Goal: Task Accomplishment & Management: Complete application form

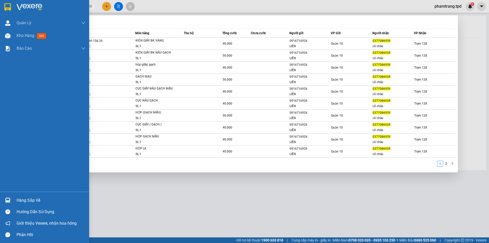
drag, startPoint x: 56, startPoint y: 6, endPoint x: 8, endPoint y: 10, distance: 48.0
click at [8, 10] on section "Kết quả tìm kiếm ( 18 ) Bộ lọc Mã ĐH Trạng thái Món hàng Thu hộ Tổng cước Chưa …" at bounding box center [244, 121] width 489 height 243
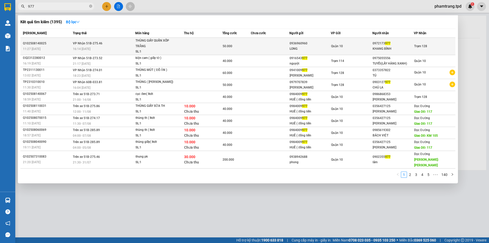
type input "977"
click at [281, 50] on td at bounding box center [270, 46] width 38 height 17
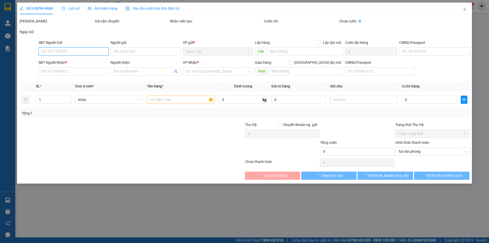
type input "0936960960"
type input "LONG"
type input "051201006067"
type input "0972173977"
type input "KHANG BÌNH"
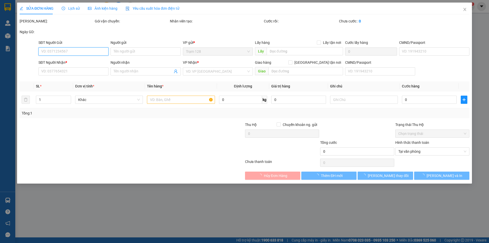
type input "50.000"
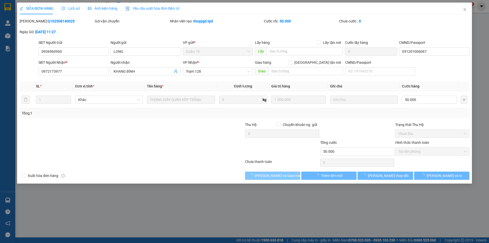
click at [278, 176] on span "[PERSON_NAME] và Giao hàng" at bounding box center [279, 176] width 49 height 6
click at [278, 176] on span "Giao hàng" at bounding box center [275, 176] width 16 height 6
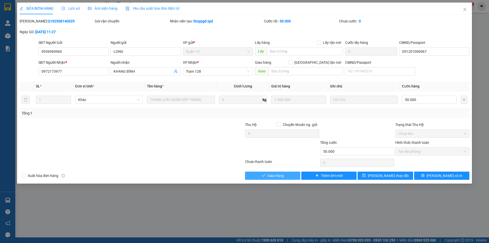
click at [278, 175] on span "Giao hàng" at bounding box center [275, 176] width 16 height 6
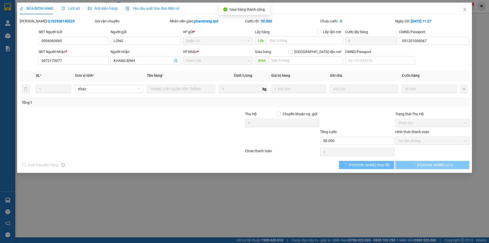
click at [439, 164] on span "[PERSON_NAME] và In" at bounding box center [435, 165] width 36 height 6
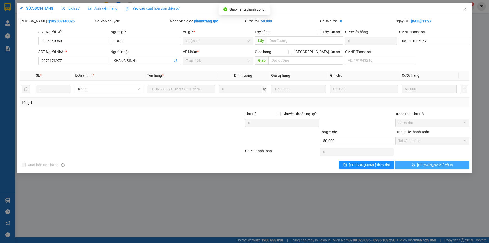
click at [439, 164] on span "[PERSON_NAME] và In" at bounding box center [435, 165] width 36 height 6
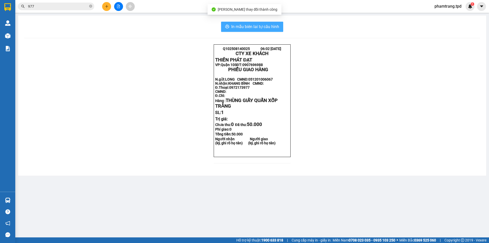
click at [275, 27] on span "In mẫu biên lai tự cấu hình" at bounding box center [255, 26] width 48 height 6
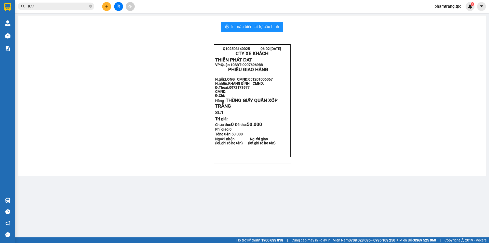
click at [62, 10] on span "977" at bounding box center [56, 7] width 76 height 8
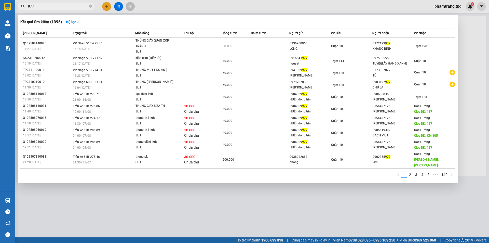
click at [64, 6] on input "977" at bounding box center [58, 7] width 60 height 6
click at [230, 181] on div at bounding box center [244, 121] width 489 height 243
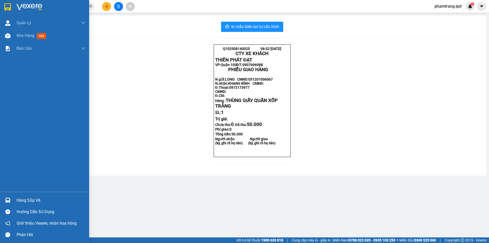
click at [34, 201] on div "Hàng sắp về" at bounding box center [51, 200] width 69 height 8
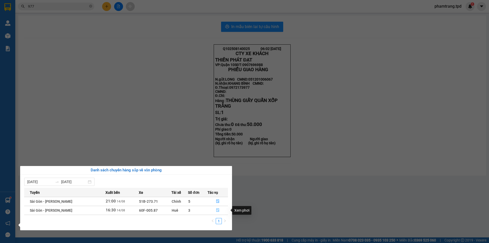
click at [218, 209] on icon "file-done" at bounding box center [217, 210] width 3 height 4
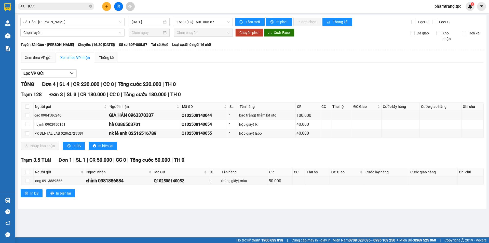
click at [65, 5] on input "977" at bounding box center [58, 7] width 60 height 6
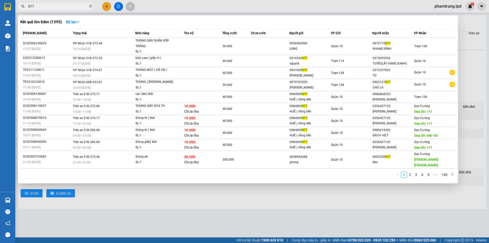
drag, startPoint x: 63, startPoint y: 6, endPoint x: 0, endPoint y: 32, distance: 68.5
click at [0, 32] on section "Kết quả tìm kiếm ( 1395 ) Bộ lọc Mã ĐH Trạng thái Món hàng Thu hộ Tổng cước Chư…" at bounding box center [244, 121] width 489 height 243
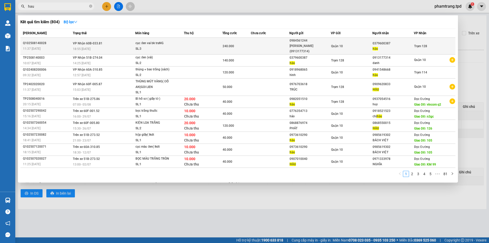
type input "hau"
click at [379, 46] on div "hậu" at bounding box center [393, 48] width 41 height 5
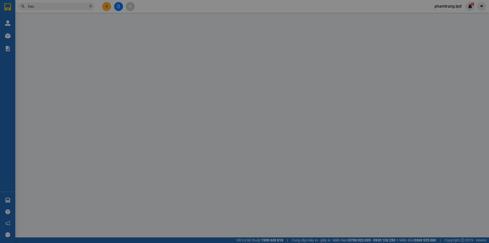
type input "0984561244"
type input "[PERSON_NAME] (0913177314)"
type input "051088002681"
type input "0379600387"
type input "hậu"
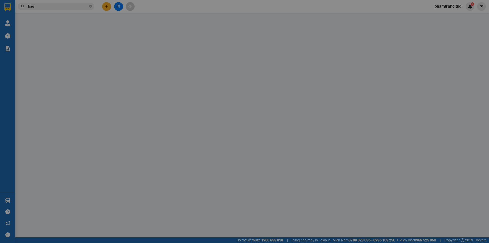
type input "240.000"
